Goal: Communication & Community: Participate in discussion

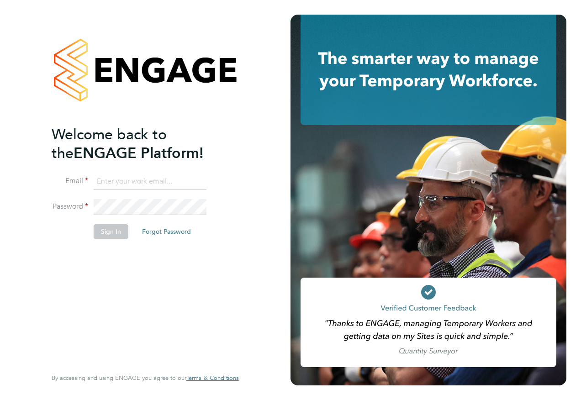
click at [156, 179] on input at bounding box center [150, 182] width 113 height 16
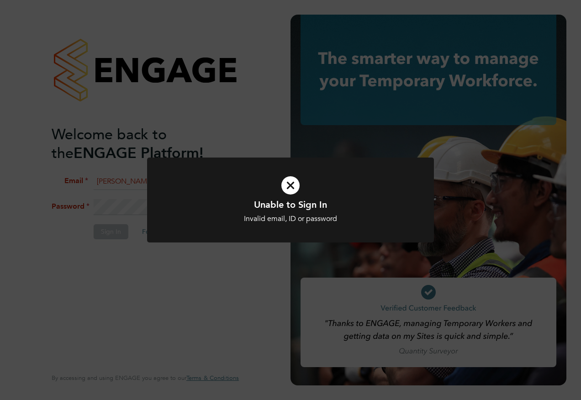
click at [283, 183] on icon at bounding box center [291, 186] width 238 height 36
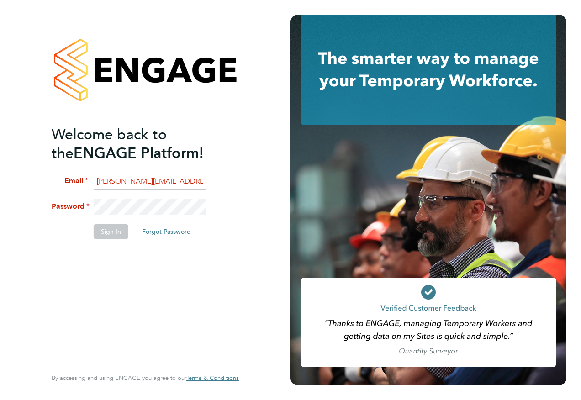
click at [117, 182] on input "karen.c.marcelline@ncclondon.ac.uk" at bounding box center [150, 182] width 113 height 16
type input "karen.marcelline@ncclondon.ac.uk"
drag, startPoint x: 116, startPoint y: 232, endPoint x: 123, endPoint y: 227, distance: 9.0
click at [116, 231] on button "Sign In" at bounding box center [111, 231] width 35 height 15
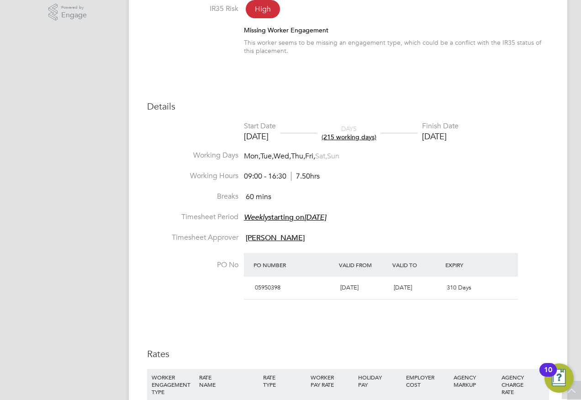
scroll to position [320, 0]
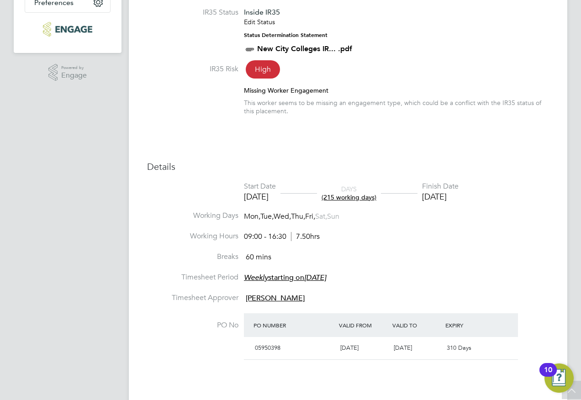
scroll to position [366, 0]
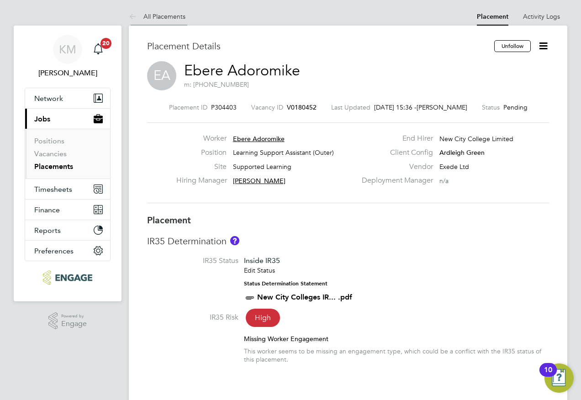
click at [134, 18] on icon at bounding box center [134, 16] width 11 height 11
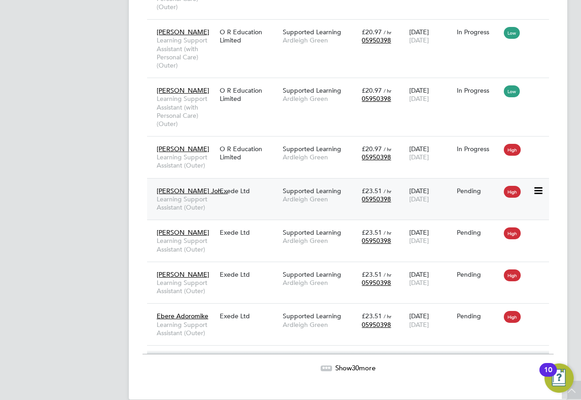
scroll to position [1594, 0]
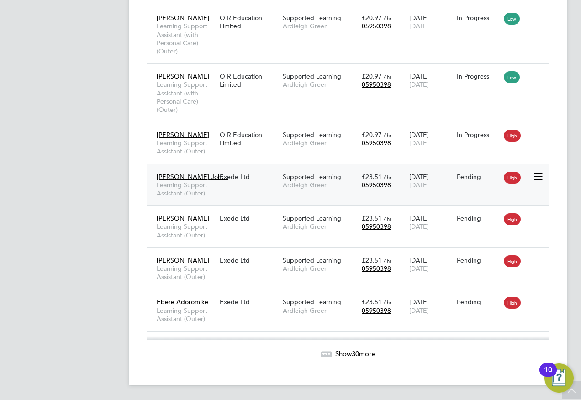
click at [194, 177] on span "Fathema Tuz Joh…" at bounding box center [192, 177] width 71 height 8
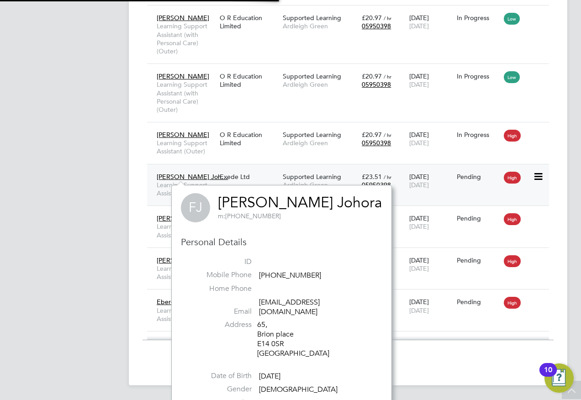
scroll to position [240, 191]
click at [471, 177] on div "Pending" at bounding box center [478, 177] width 43 height 8
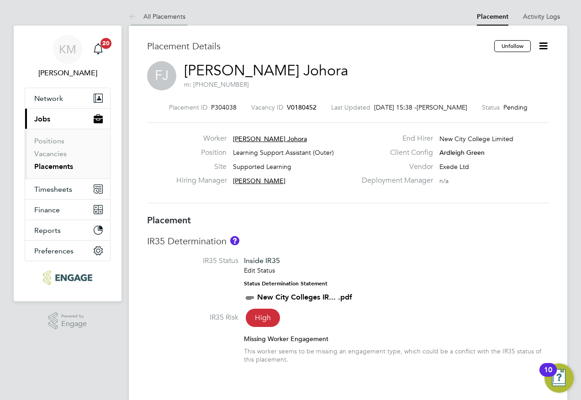
click at [145, 19] on link "All Placements" at bounding box center [157, 16] width 57 height 8
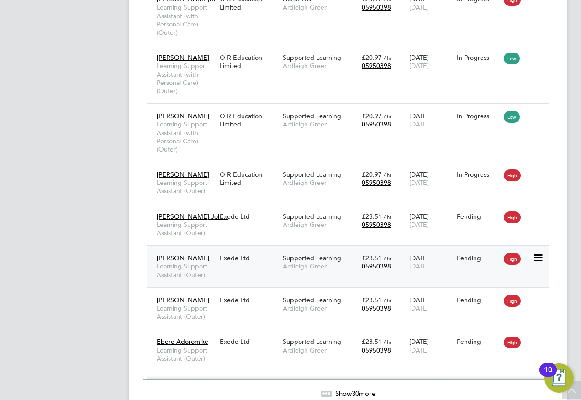
click at [472, 258] on div "Pending" at bounding box center [478, 258] width 43 height 8
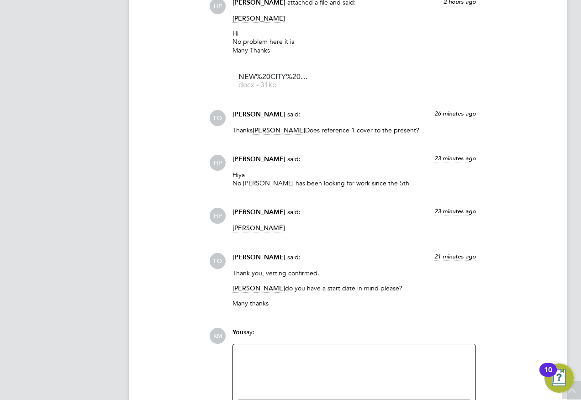
click at [266, 364] on div at bounding box center [355, 369] width 232 height 39
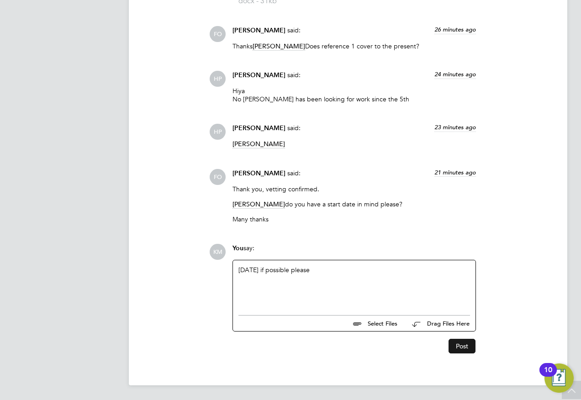
click at [458, 342] on button "Post" at bounding box center [462, 346] width 27 height 15
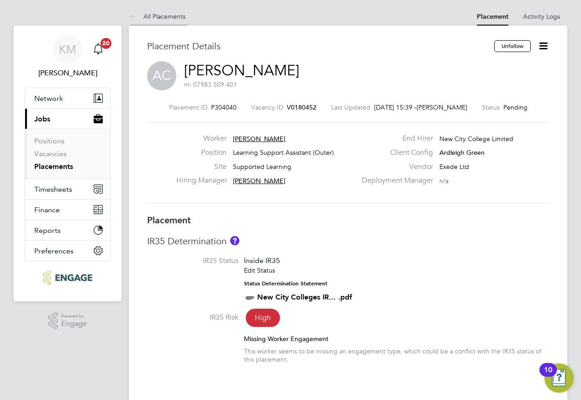
click at [150, 16] on link "All Placements" at bounding box center [157, 16] width 57 height 8
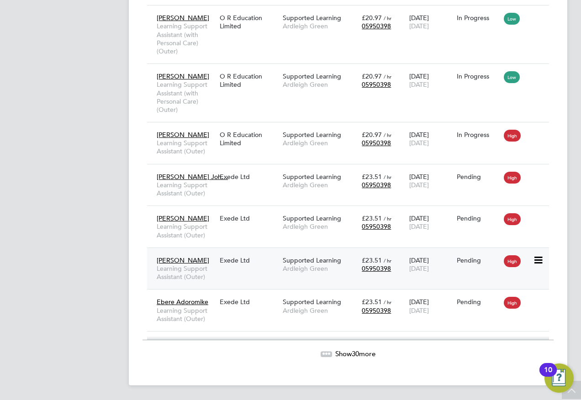
click at [467, 262] on div "Pending" at bounding box center [478, 260] width 43 height 8
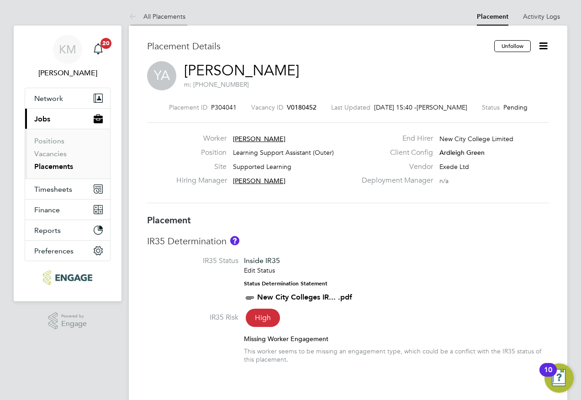
click at [149, 14] on link "All Placements" at bounding box center [157, 16] width 57 height 8
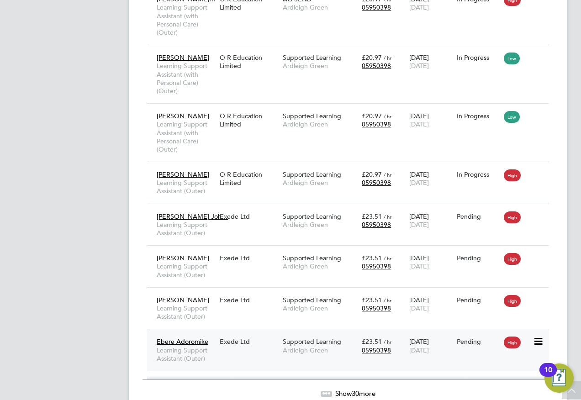
click at [465, 341] on div "Pending" at bounding box center [478, 342] width 43 height 8
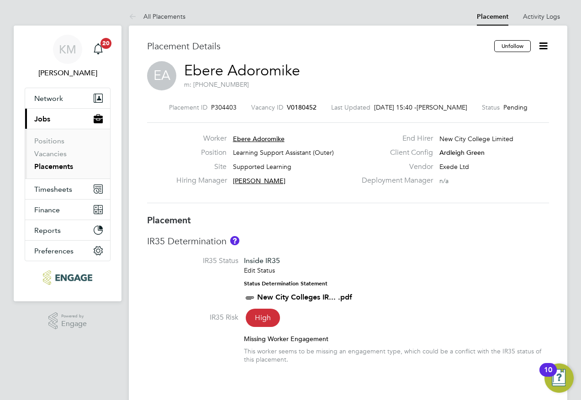
scroll to position [183, 0]
